Goal: Obtain resource: Obtain resource

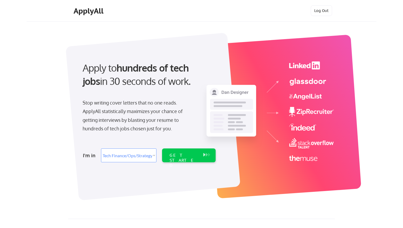
select select ""tech_finance_biz_ops_cos""
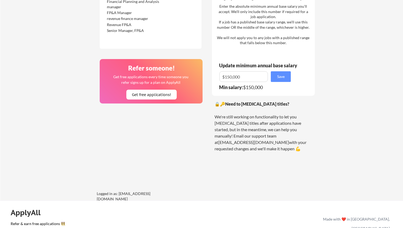
scroll to position [349, 0]
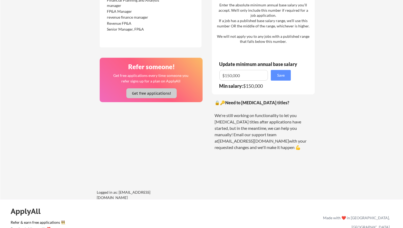
click at [165, 95] on button "Get free applications!" at bounding box center [151, 93] width 50 height 10
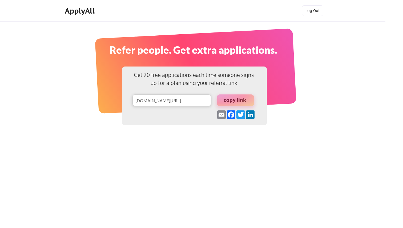
click at [229, 98] on div at bounding box center [235, 101] width 37 height 12
